Goal: Task Accomplishment & Management: Complete application form

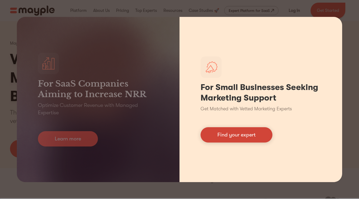
click at [245, 135] on link "Find your expert" at bounding box center [237, 134] width 72 height 15
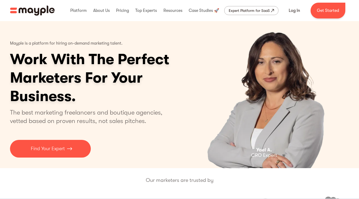
scroll to position [101, 0]
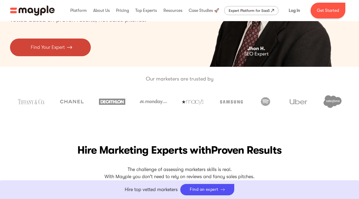
click at [62, 44] on p "Find Your Expert" at bounding box center [48, 47] width 34 height 7
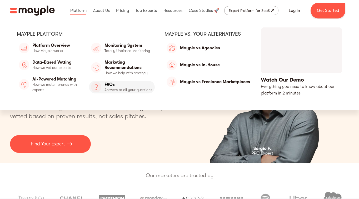
scroll to position [11, 0]
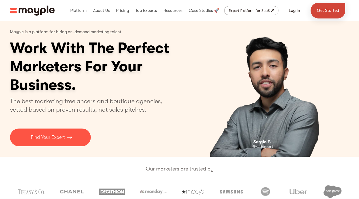
click at [329, 12] on link "Get Started" at bounding box center [328, 11] width 35 height 16
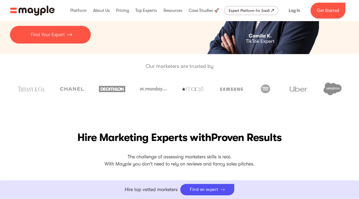
scroll to position [199, 0]
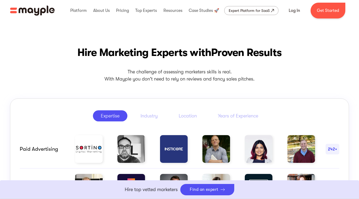
click at [210, 191] on link "Boost Your eCommerce Business Mayple's in your corner to help you make the righ…" at bounding box center [179, 189] width 359 height 19
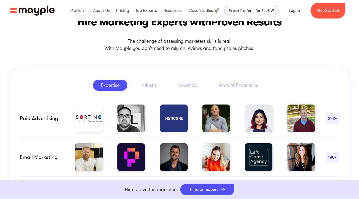
scroll to position [255, 0]
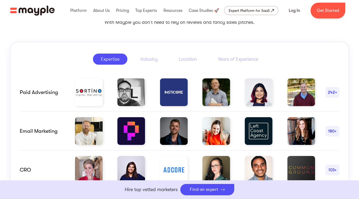
click at [126, 96] on img at bounding box center [131, 92] width 28 height 28
click at [130, 90] on img at bounding box center [131, 92] width 28 height 28
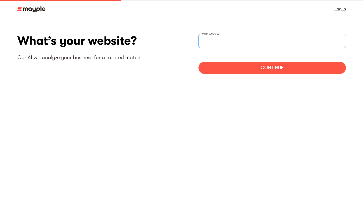
click at [222, 42] on div "Your website" at bounding box center [272, 41] width 147 height 14
type input "https://powermeals.ch"
click at [276, 71] on div "Continue" at bounding box center [272, 68] width 147 height 12
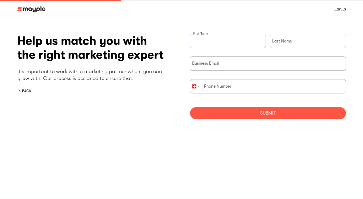
click at [221, 41] on input "briefForm" at bounding box center [228, 41] width 76 height 14
type input "Nicholas"
click at [280, 40] on div "Last Name" at bounding box center [308, 45] width 76 height 23
type input "Richmond"
click at [240, 62] on input "briefForm" at bounding box center [268, 63] width 156 height 14
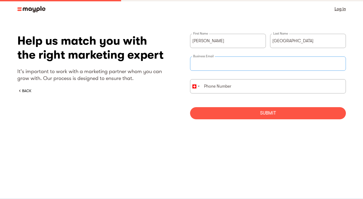
type input "nick@powermeals.ch"
click at [226, 86] on input "briefForm" at bounding box center [268, 86] width 156 height 14
type input "0799217468"
click at [275, 113] on div "Submit" at bounding box center [268, 113] width 156 height 12
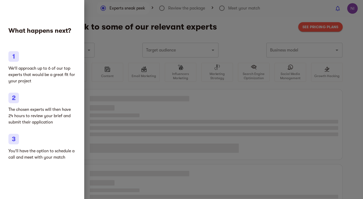
type input "Grocery stores"
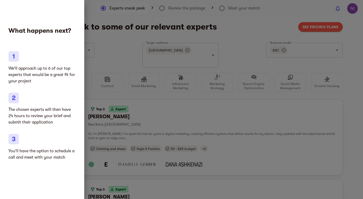
click at [255, 83] on div at bounding box center [181, 99] width 363 height 199
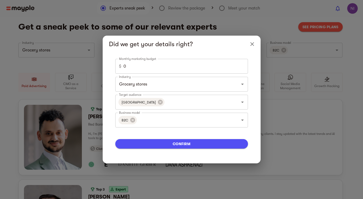
click at [141, 66] on input "0" at bounding box center [185, 66] width 125 height 15
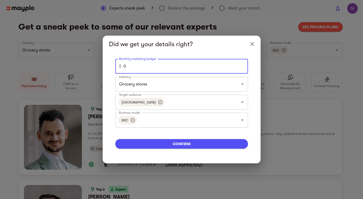
drag, startPoint x: 124, startPoint y: 67, endPoint x: 136, endPoint y: 65, distance: 12.3
click at [136, 65] on input "0" at bounding box center [185, 66] width 125 height 15
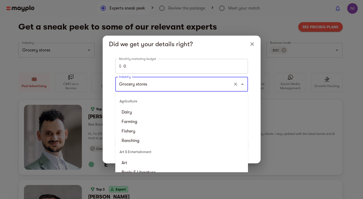
click at [152, 85] on input "Grocery stores" at bounding box center [174, 84] width 113 height 10
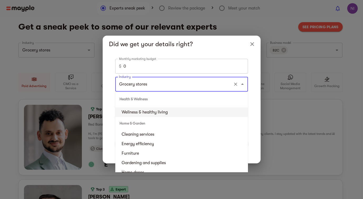
scroll to position [891, 0]
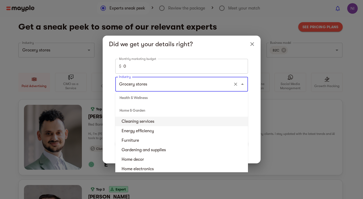
click at [158, 83] on input "Grocery stores" at bounding box center [174, 84] width 113 height 10
click at [157, 83] on input "Grocery stores" at bounding box center [174, 84] width 113 height 10
click at [157, 85] on input "Grocery stores" at bounding box center [174, 84] width 113 height 10
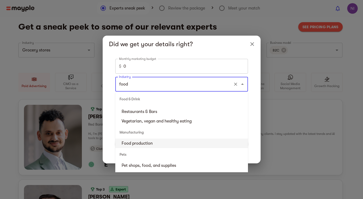
scroll to position [0, 0]
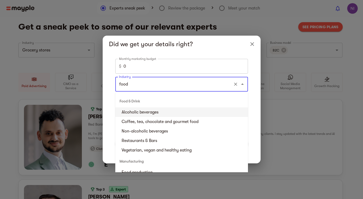
drag, startPoint x: 134, startPoint y: 85, endPoint x: 99, endPoint y: 84, distance: 34.5
click at [99, 84] on div "Did we get your details right? Monthly marketing budget $ 0 Monthly marketing b…" at bounding box center [181, 99] width 363 height 199
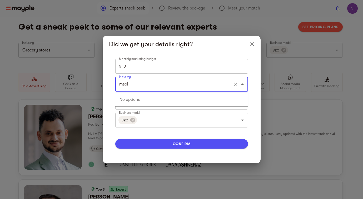
drag, startPoint x: 137, startPoint y: 86, endPoint x: 107, endPoint y: 85, distance: 30.6
click at [107, 85] on div "Monthly marketing budget $ 0 Monthly marketing budget Industry meal Industry Ta…" at bounding box center [182, 107] width 158 height 111
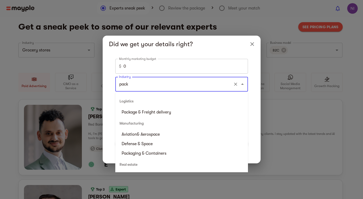
type input "packa"
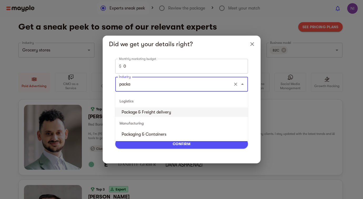
drag, startPoint x: 142, startPoint y: 87, endPoint x: 111, endPoint y: 85, distance: 31.2
click at [112, 85] on div "Monthly marketing budget $ 0 Monthly marketing budget Industry packa Industry T…" at bounding box center [181, 108] width 145 height 98
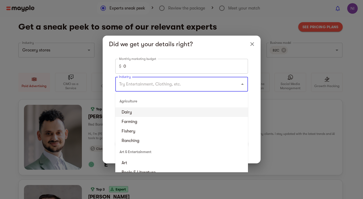
click at [132, 85] on input "Industry" at bounding box center [174, 84] width 113 height 10
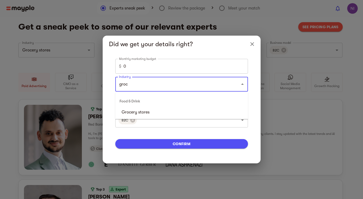
drag, startPoint x: 141, startPoint y: 84, endPoint x: 92, endPoint y: 86, distance: 48.7
click at [92, 86] on div "Did we get your details right? Monthly marketing budget $ 0 Monthly marketing b…" at bounding box center [181, 99] width 363 height 199
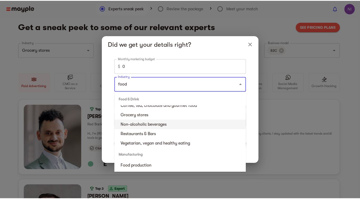
scroll to position [16, 0]
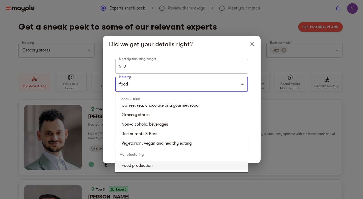
click at [141, 164] on li "Food production" at bounding box center [181, 164] width 133 height 9
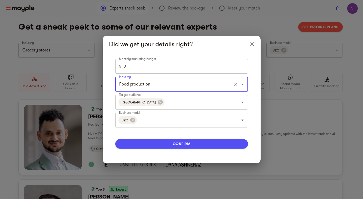
type input "Food production"
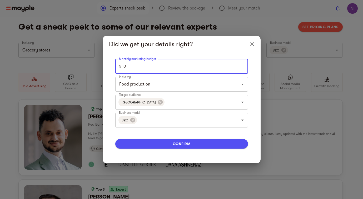
drag, startPoint x: 131, startPoint y: 69, endPoint x: 131, endPoint y: 63, distance: 5.5
click at [131, 69] on input "0" at bounding box center [185, 66] width 125 height 15
click at [181, 143] on span "confirm" at bounding box center [182, 143] width 124 height 6
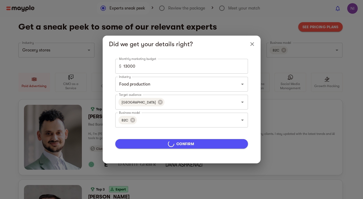
type input "5000"
type input "Grocery stores"
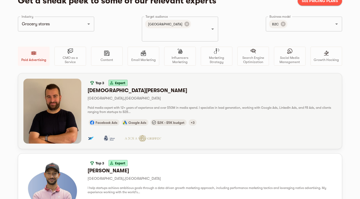
scroll to position [82, 0]
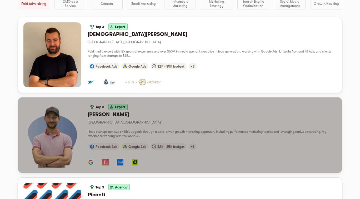
click at [177, 144] on span "$2K - $5K budget" at bounding box center [170, 146] width 31 height 4
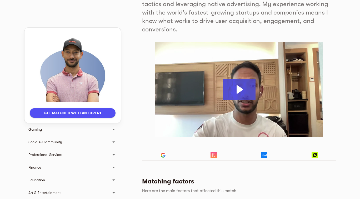
scroll to position [136, 0]
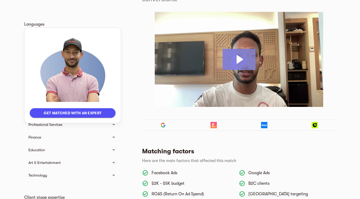
click at [231, 59] on icon "Play Video: Daniel Johnson" at bounding box center [239, 59] width 33 height 21
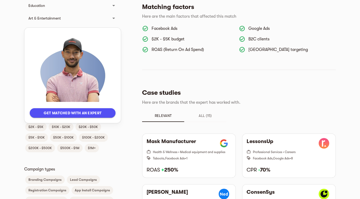
scroll to position [252, 0]
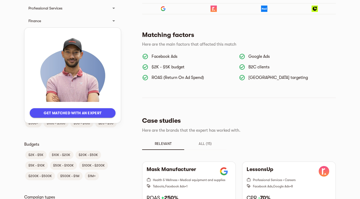
click at [61, 155] on span "$10K - $20K" at bounding box center [61, 154] width 25 height 6
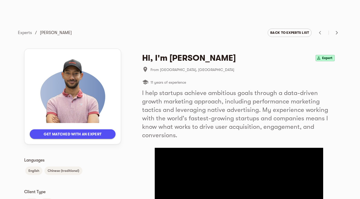
scroll to position [123, 0]
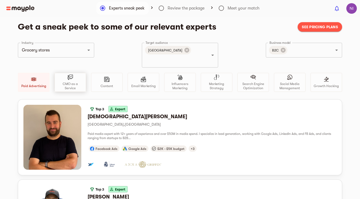
click at [63, 82] on p "CMO as a Service" at bounding box center [70, 86] width 27 height 8
click at [74, 73] on div "CMO as a Service" at bounding box center [71, 82] width 32 height 19
click at [252, 82] on p "Search Engine Optimization" at bounding box center [253, 86] width 27 height 8
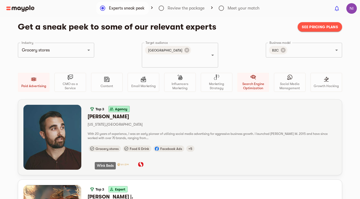
scroll to position [70, 0]
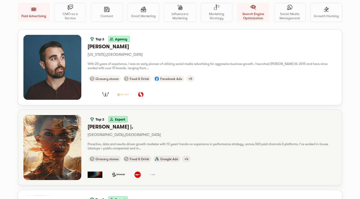
click at [97, 123] on h6 "Hannah |." at bounding box center [212, 126] width 249 height 7
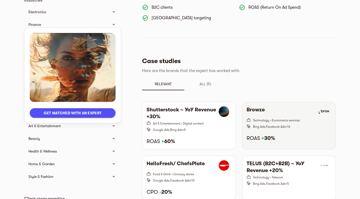
scroll to position [226, 0]
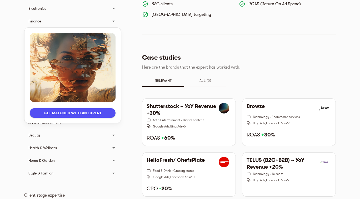
click at [80, 113] on span "Get matched with an expert" at bounding box center [72, 113] width 77 height 6
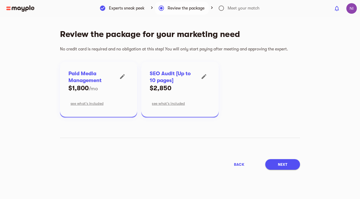
click at [204, 76] on icon "button" at bounding box center [204, 76] width 5 height 5
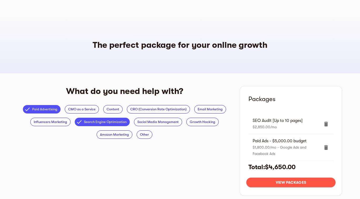
scroll to position [14, 0]
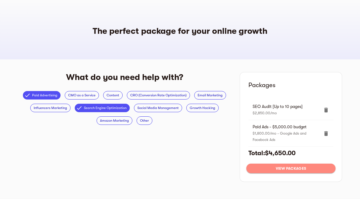
click at [286, 167] on span "View packages" at bounding box center [291, 168] width 81 height 6
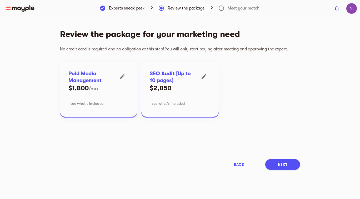
click at [201, 78] on icon "button" at bounding box center [204, 76] width 6 height 6
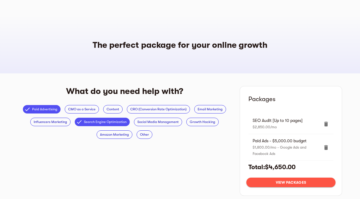
scroll to position [19, 0]
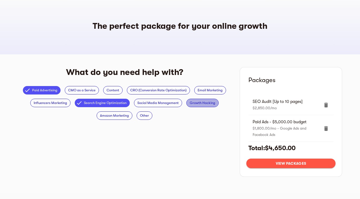
click at [209, 103] on span "Growth Hacking" at bounding box center [203, 103] width 32 height 6
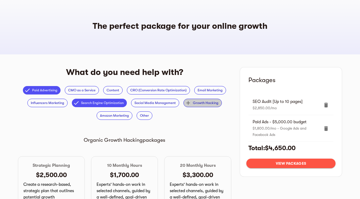
scroll to position [88, 0]
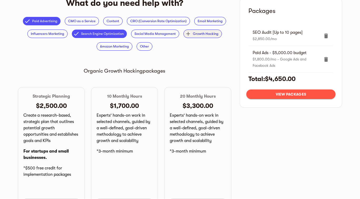
click at [53, 148] on p "For startups and small businesses." at bounding box center [51, 153] width 56 height 17
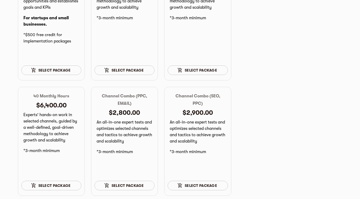
scroll to position [228, 0]
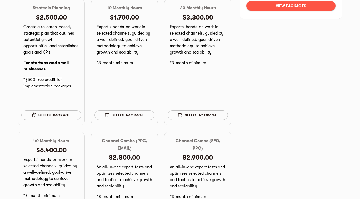
click at [60, 119] on button "Select package" at bounding box center [51, 114] width 60 height 9
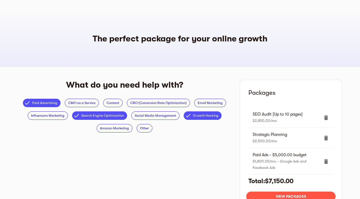
scroll to position [39, 0]
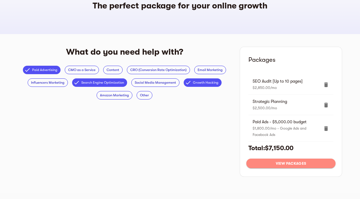
click at [284, 162] on span "View packages" at bounding box center [291, 163] width 81 height 6
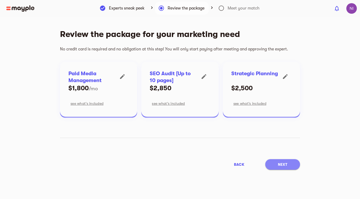
click at [278, 165] on span "Next" at bounding box center [282, 164] width 9 height 6
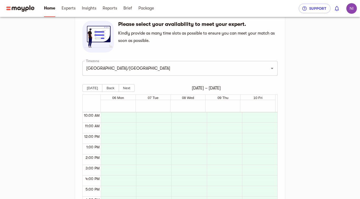
scroll to position [102, 0]
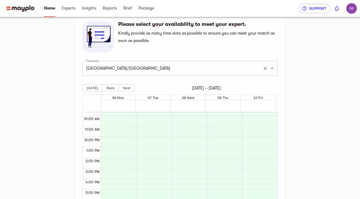
click at [141, 70] on input "Europe/Zurich" at bounding box center [173, 68] width 176 height 10
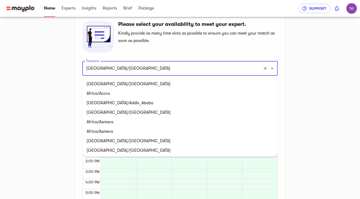
scroll to position [4578, 0]
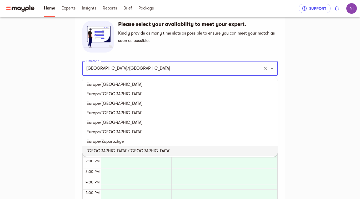
click at [141, 70] on input "Europe/Zurich" at bounding box center [173, 68] width 176 height 10
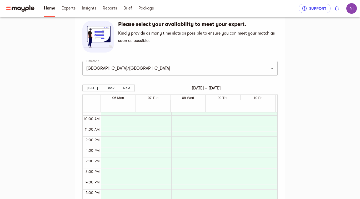
click at [68, 93] on div "Gear Up for Kick-off Meet your expert Connect accounts Marketing plan Our syste…" at bounding box center [180, 99] width 320 height 348
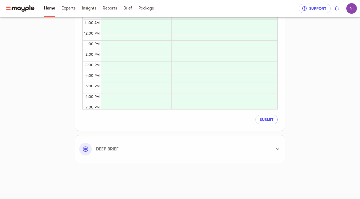
drag, startPoint x: 279, startPoint y: 149, endPoint x: 246, endPoint y: 143, distance: 33.4
click at [278, 149] on icon at bounding box center [278, 149] width 6 height 6
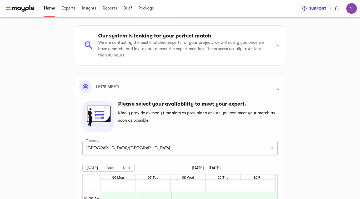
scroll to position [15, 0]
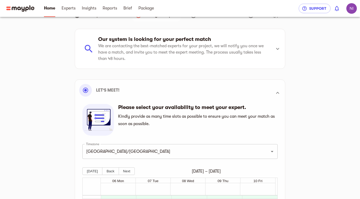
click at [279, 48] on icon at bounding box center [278, 49] width 6 height 6
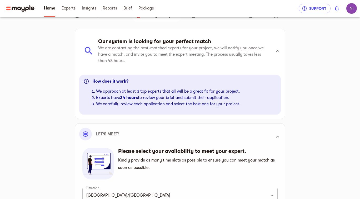
scroll to position [0, 0]
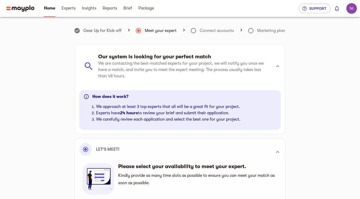
click at [88, 30] on h6 "Gear Up for Kick-off" at bounding box center [102, 30] width 38 height 7
click at [77, 30] on icon at bounding box center [77, 30] width 5 height 5
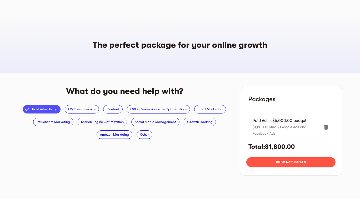
click at [283, 147] on h5 "Total: $1,800.00" at bounding box center [291, 146] width 85 height 8
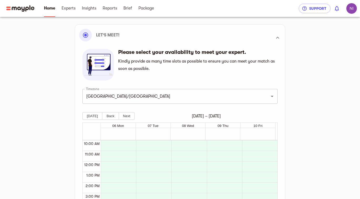
scroll to position [100, 0]
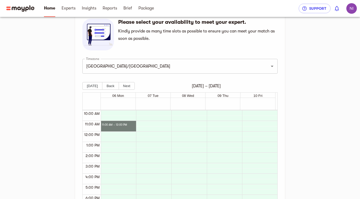
drag, startPoint x: 117, startPoint y: 122, endPoint x: 117, endPoint y: 129, distance: 6.8
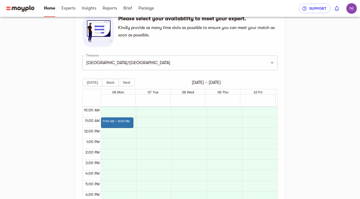
scroll to position [101, 0]
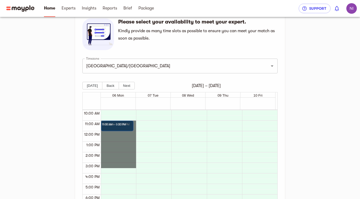
drag, startPoint x: 116, startPoint y: 125, endPoint x: 117, endPoint y: 165, distance: 39.5
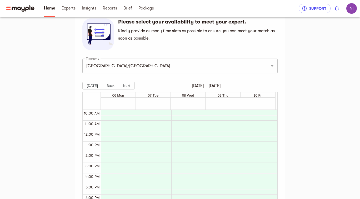
scroll to position [108, 0]
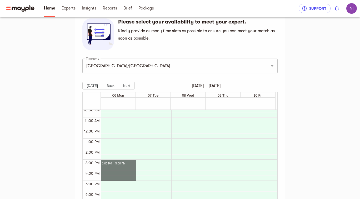
drag, startPoint x: 113, startPoint y: 161, endPoint x: 116, endPoint y: 179, distance: 17.8
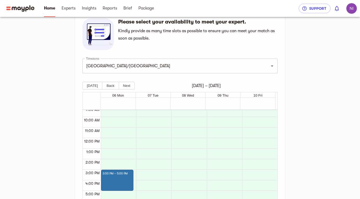
scroll to position [95, 0]
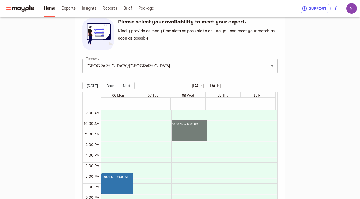
drag, startPoint x: 185, startPoint y: 121, endPoint x: 181, endPoint y: 139, distance: 18.2
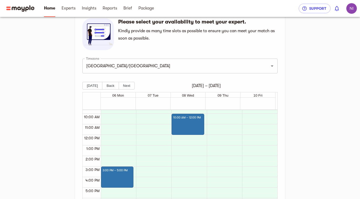
scroll to position [108, 0]
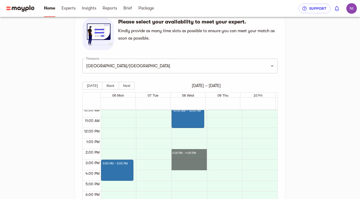
drag, startPoint x: 186, startPoint y: 150, endPoint x: 181, endPoint y: 169, distance: 19.9
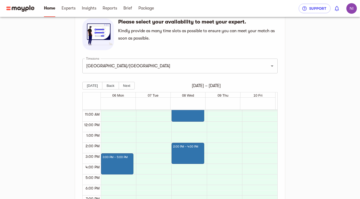
scroll to position [138, 0]
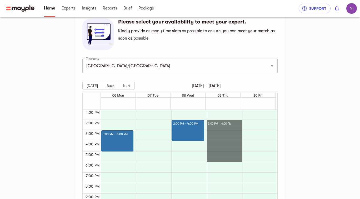
drag, startPoint x: 226, startPoint y: 121, endPoint x: 227, endPoint y: 157, distance: 36.1
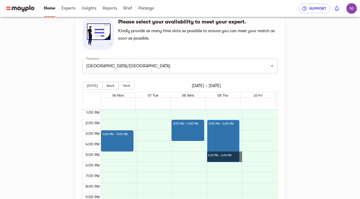
drag, startPoint x: 225, startPoint y: 161, endPoint x: 225, endPoint y: 153, distance: 7.4
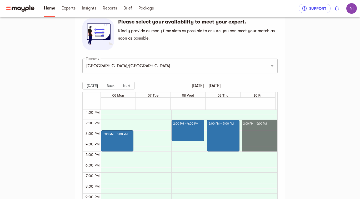
drag, startPoint x: 262, startPoint y: 121, endPoint x: 259, endPoint y: 148, distance: 27.0
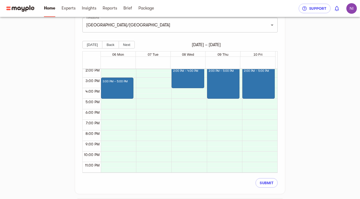
scroll to position [145, 0]
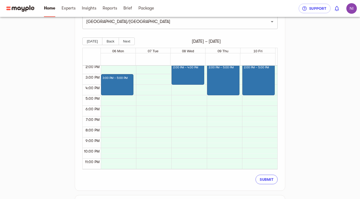
click at [269, 181] on span "Submit" at bounding box center [267, 179] width 14 height 6
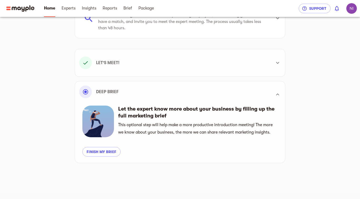
scroll to position [46, 0]
click at [102, 152] on span "Finish my brief" at bounding box center [102, 151] width 30 height 6
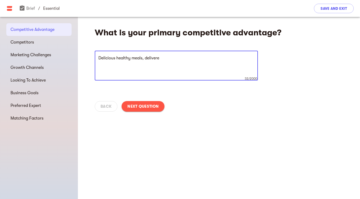
type textarea "Delicious healthy meals, delivered"
type textarea "Highly flexible subscription of best quality meals in the ready to eat delivery…"
type textarea "M"
type textarea "W"
